Goal: Information Seeking & Learning: Learn about a topic

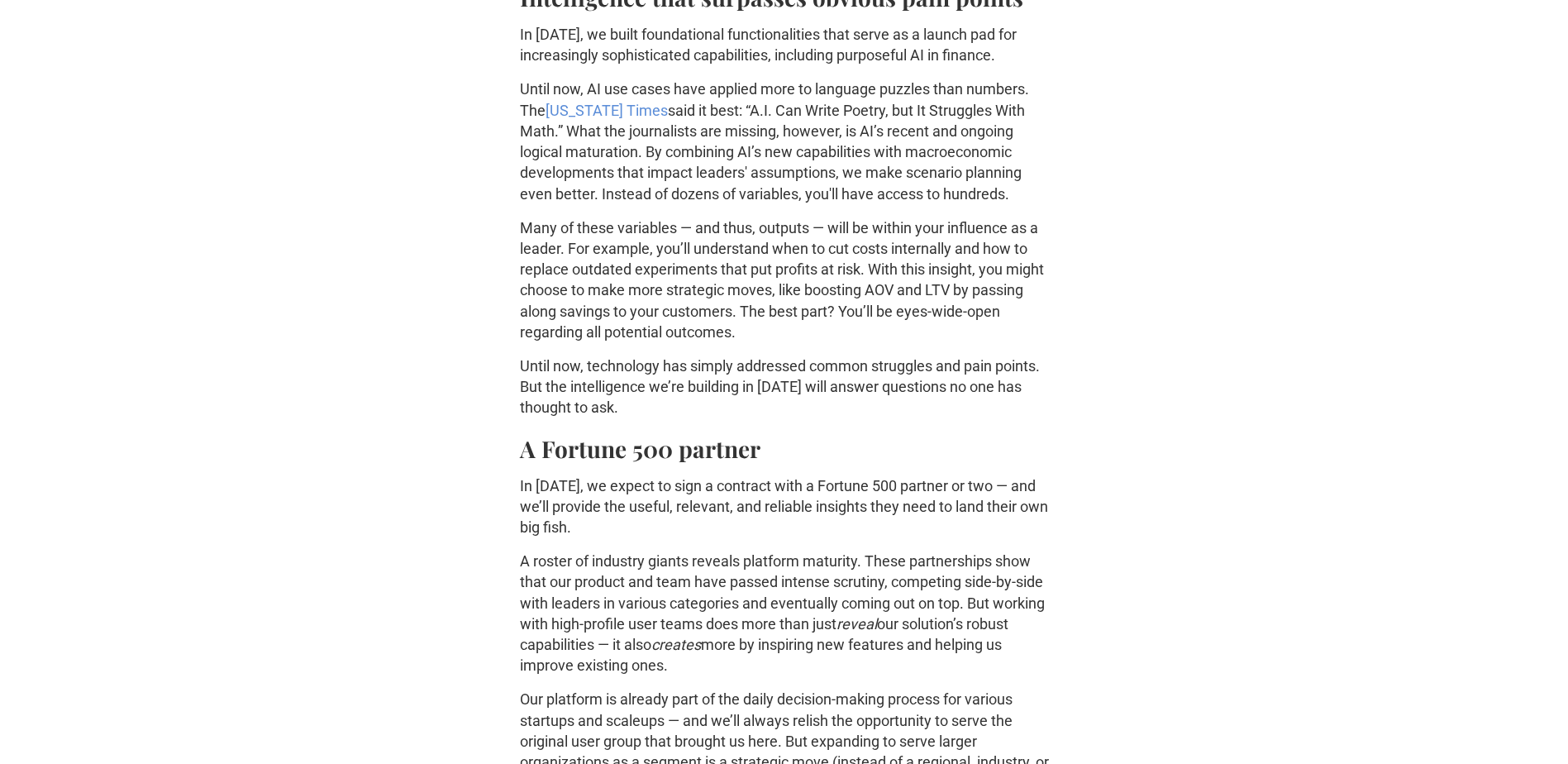
scroll to position [1322, 0]
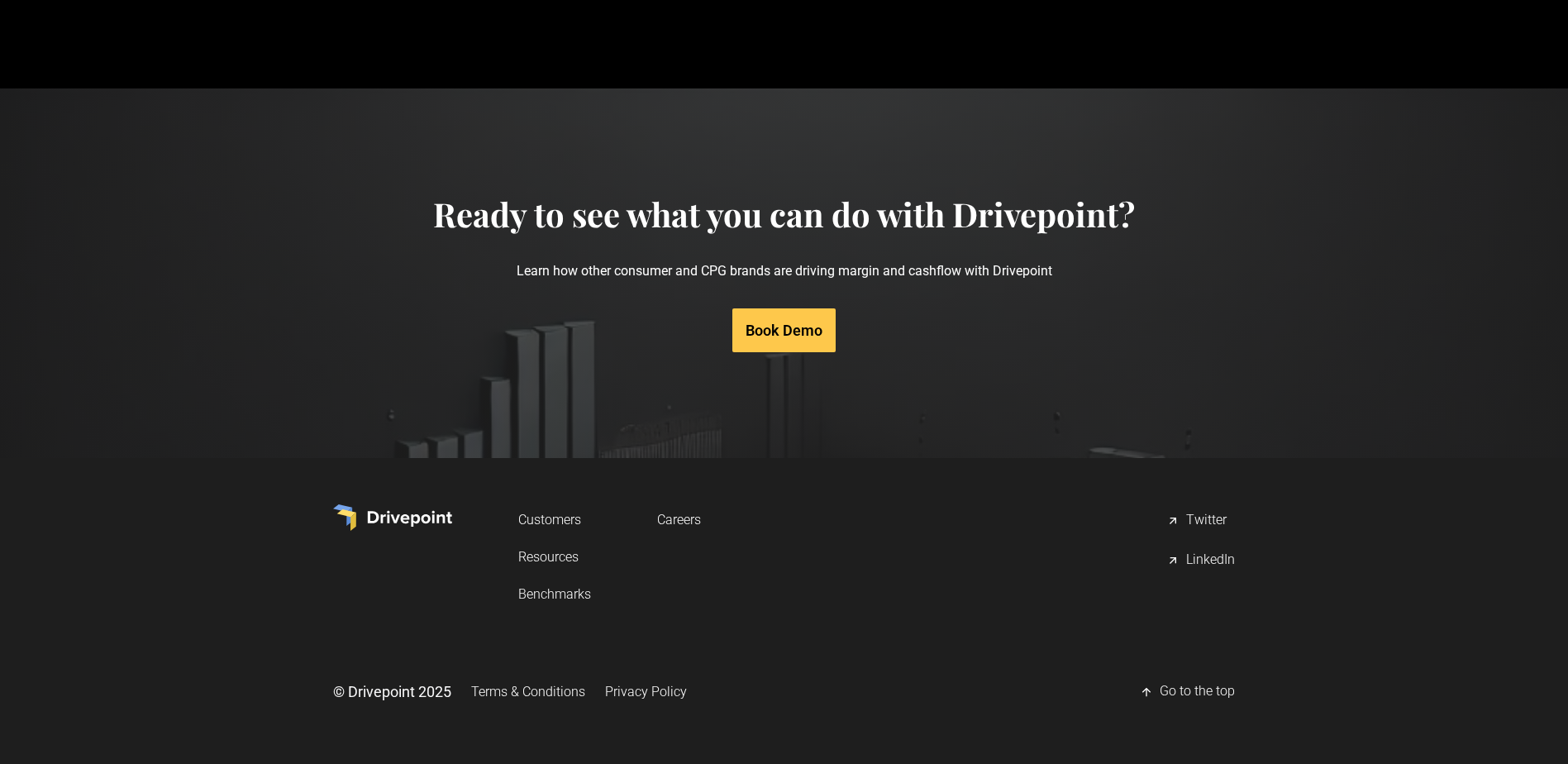
scroll to position [7756, 0]
click at [571, 517] on link "Customers" at bounding box center [555, 519] width 73 height 30
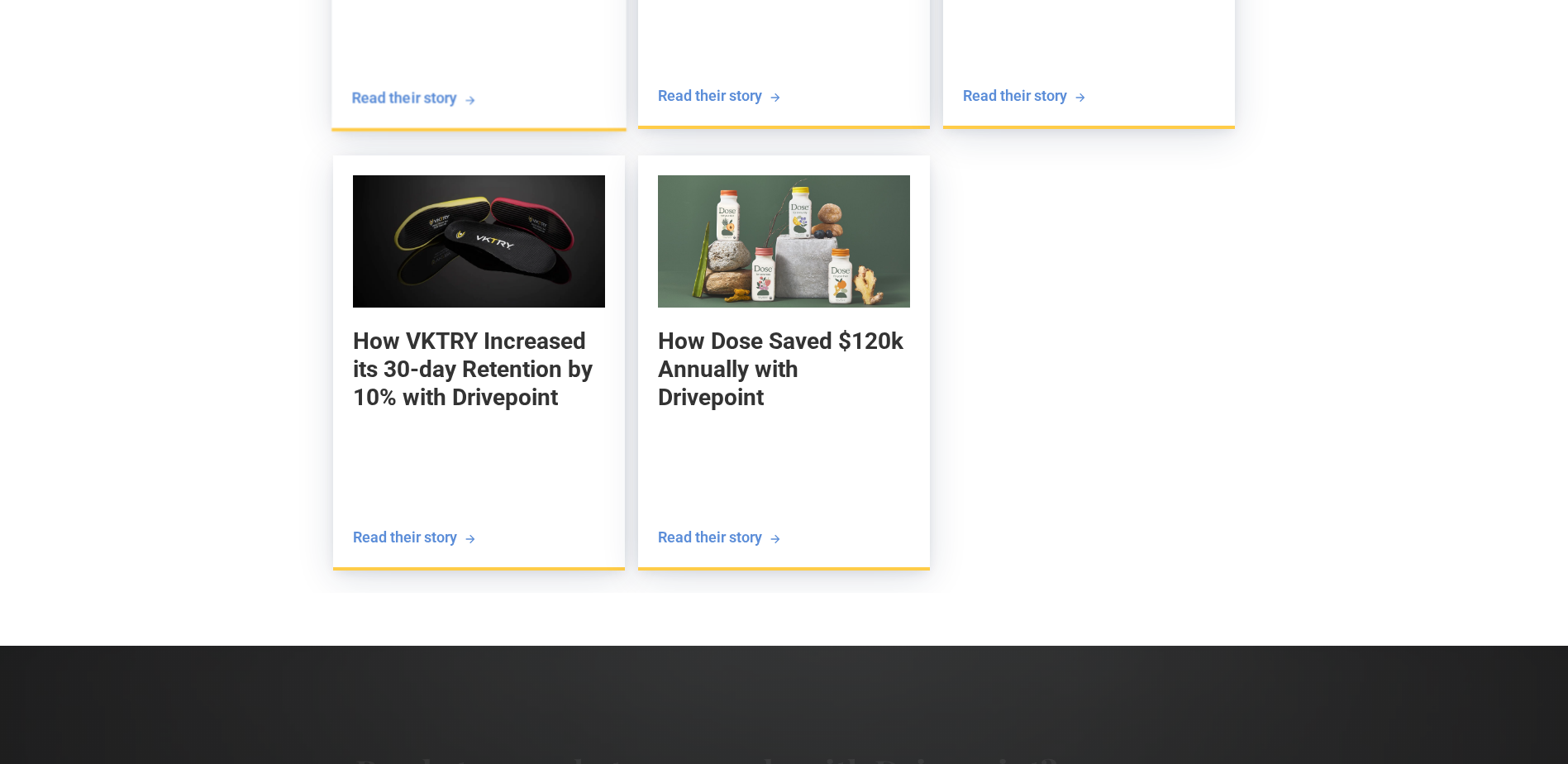
scroll to position [2728, 0]
